Goal: Consume media (video, audio): Consume media (video, audio)

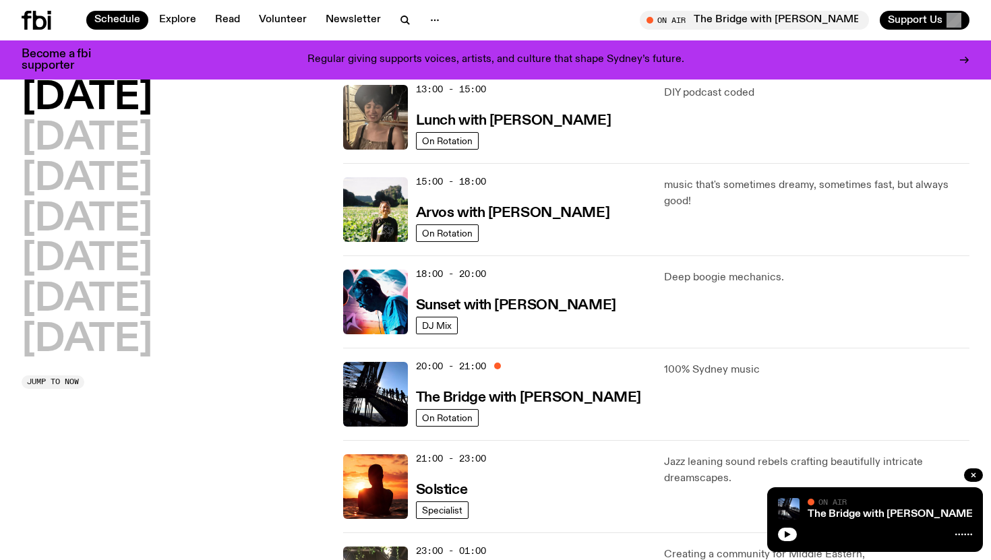
scroll to position [413, 0]
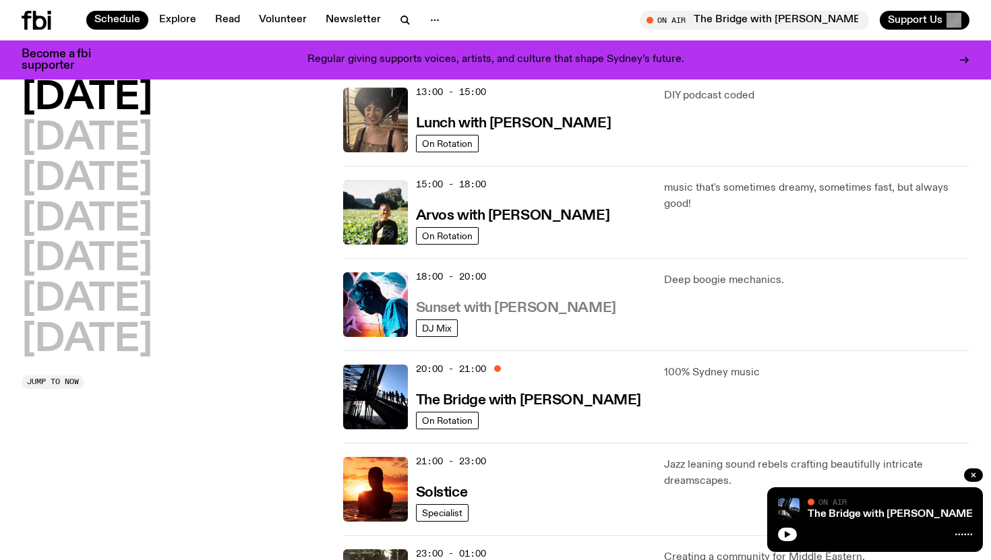
click at [452, 308] on h3 "Sunset with [PERSON_NAME]" at bounding box center [516, 308] width 200 height 14
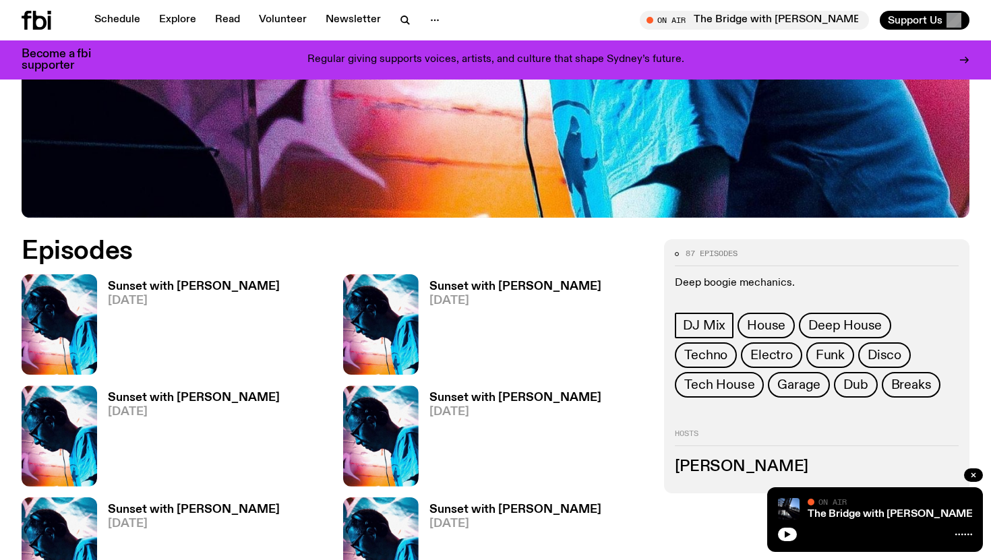
scroll to position [344, 0]
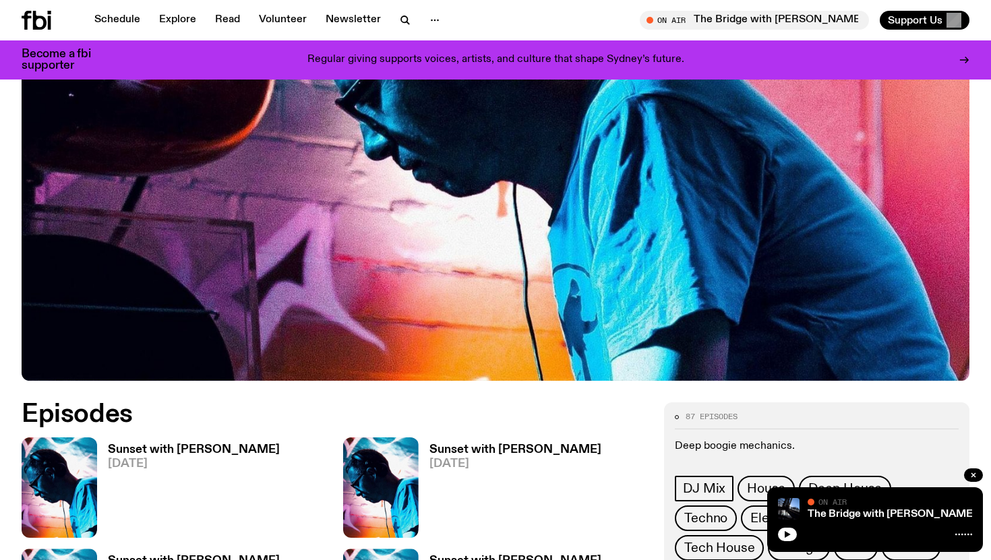
click at [165, 444] on h3 "Sunset with [PERSON_NAME]" at bounding box center [194, 449] width 172 height 11
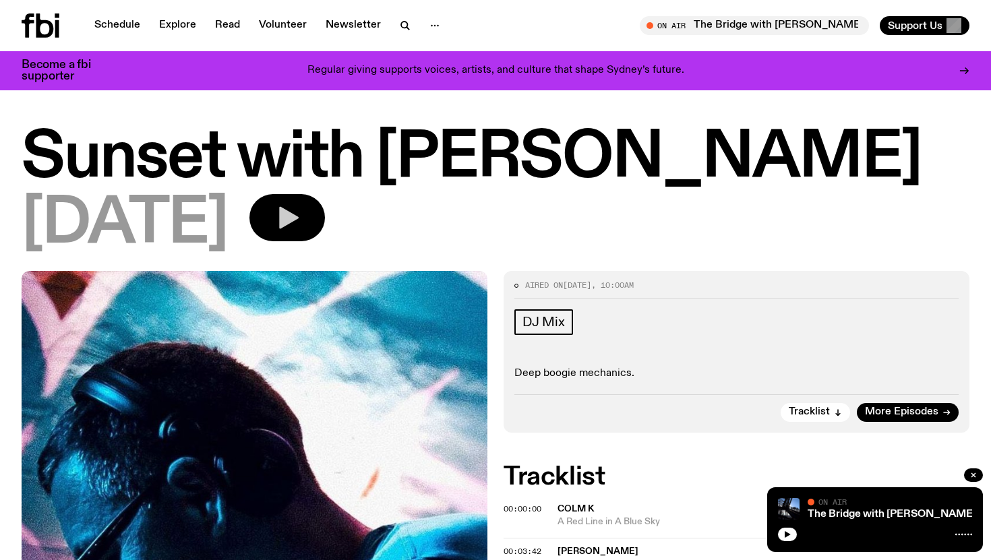
click at [299, 226] on icon "button" at bounding box center [289, 218] width 20 height 22
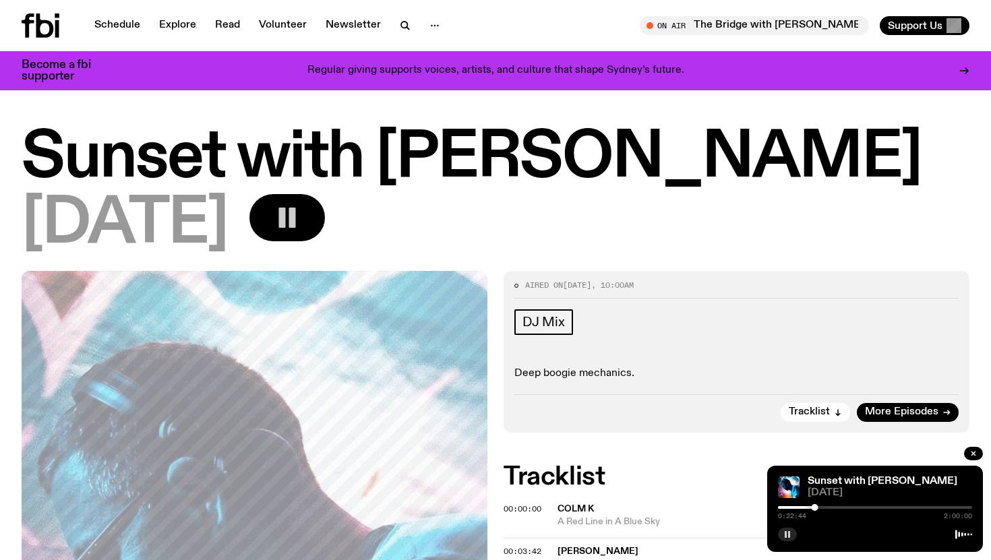
click at [786, 536] on rect "button" at bounding box center [786, 534] width 2 height 7
